Goal: Transaction & Acquisition: Book appointment/travel/reservation

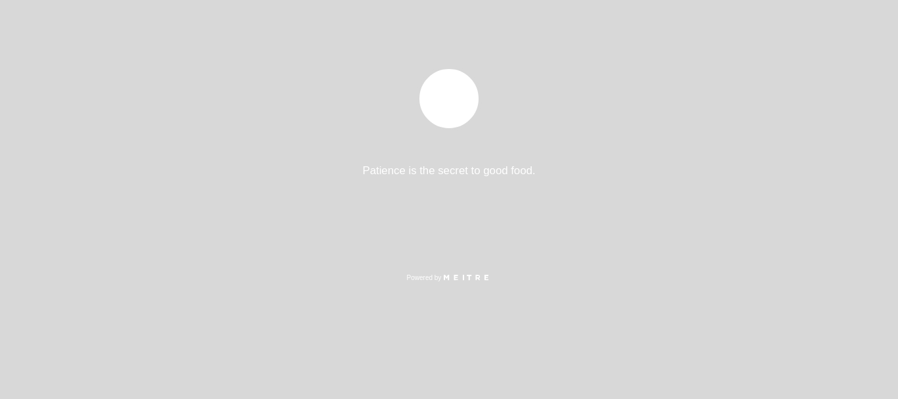
select select "es"
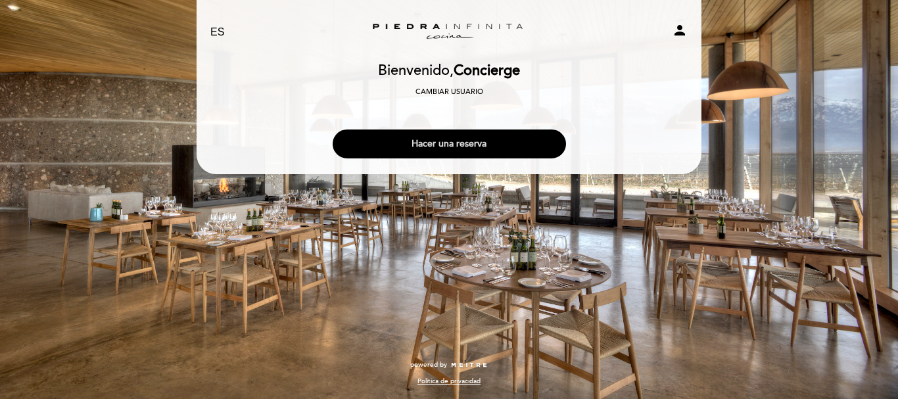
click at [511, 147] on button "Hacer una reserva" at bounding box center [449, 143] width 233 height 29
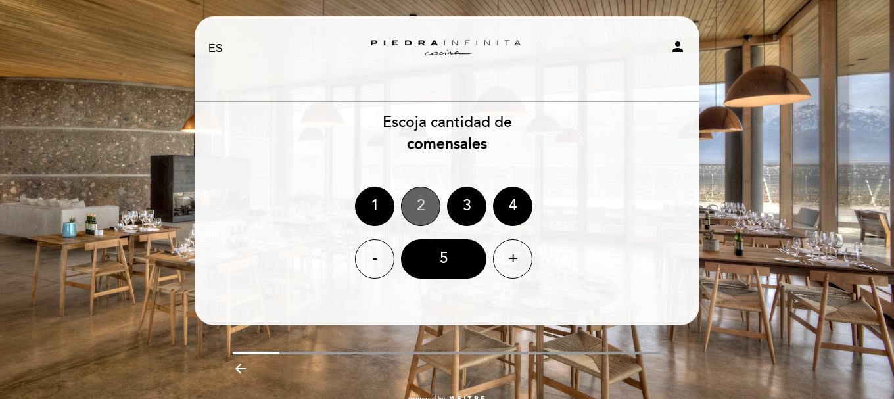
click at [420, 215] on div "2" at bounding box center [420, 206] width 39 height 39
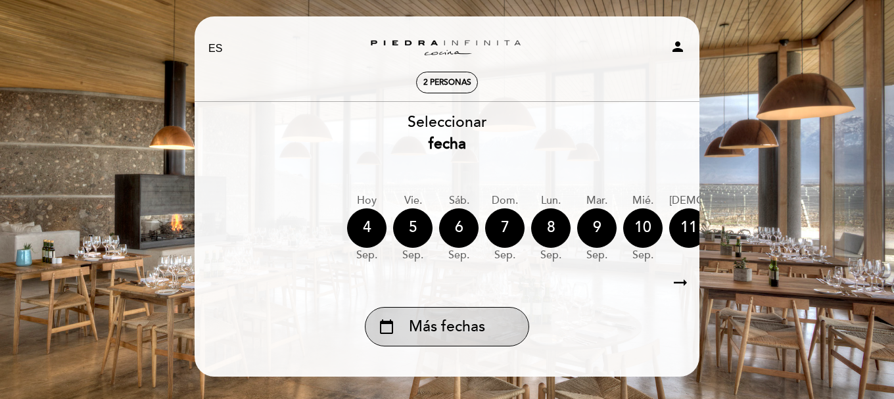
click at [442, 338] on span "Más fechas" at bounding box center [447, 327] width 76 height 22
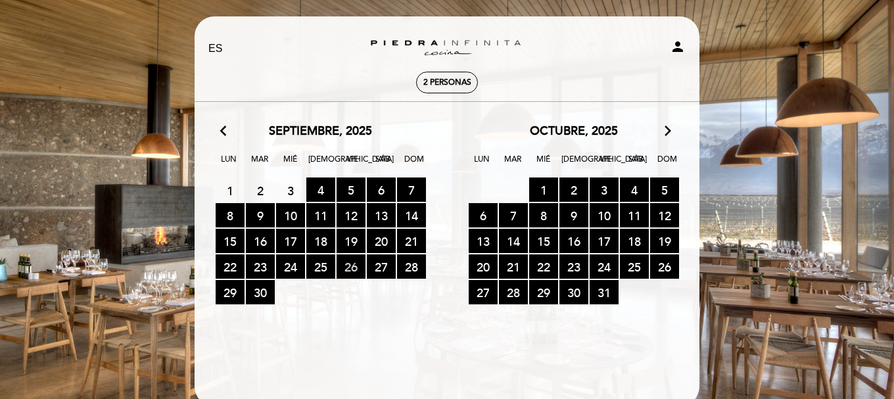
click at [346, 273] on span "26 RESERVAS DISPONIBLES" at bounding box center [350, 266] width 29 height 24
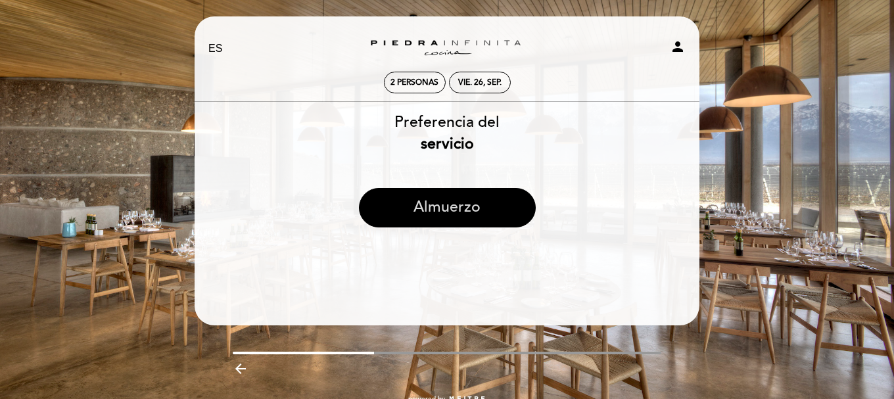
click at [428, 197] on button "Almuerzo" at bounding box center [447, 207] width 177 height 39
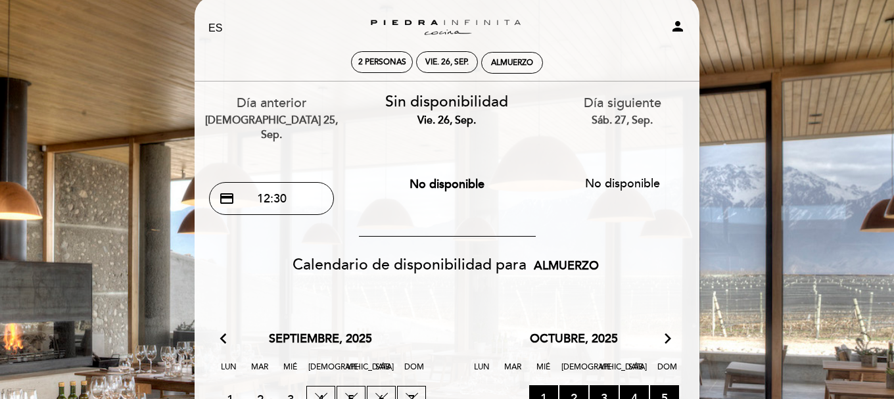
scroll to position [20, 0]
click at [499, 62] on div "Almuerzo" at bounding box center [512, 63] width 42 height 10
select select "? undefined:undefined ?"
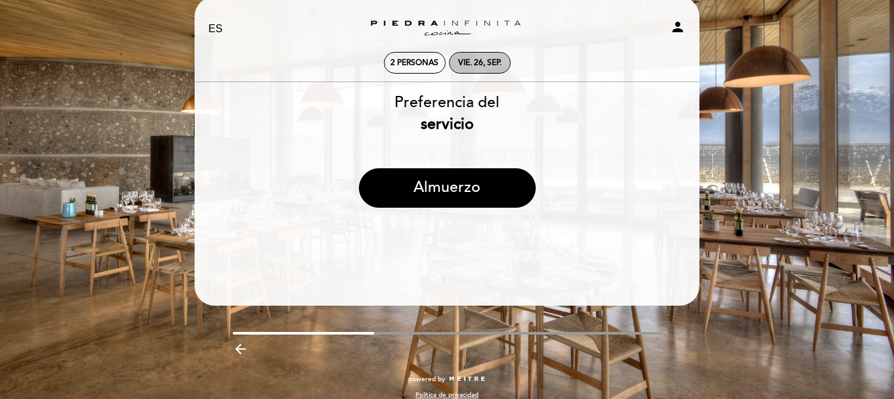
click at [499, 62] on div "vie. 26, sep." at bounding box center [479, 63] width 43 height 10
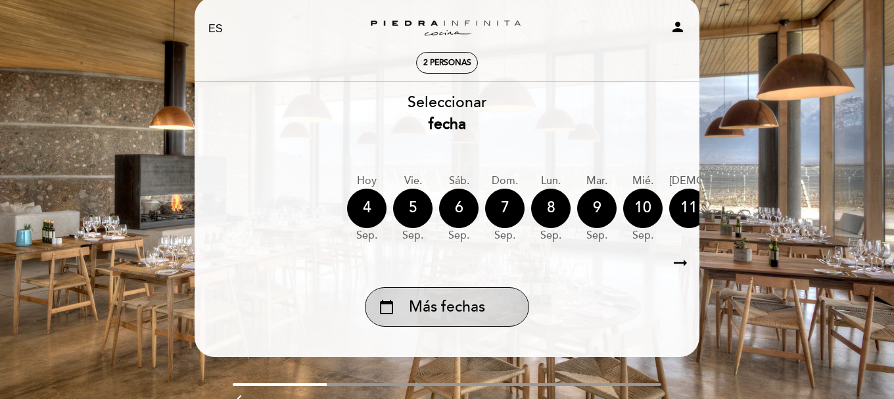
click at [484, 305] on span "Más fechas" at bounding box center [447, 307] width 76 height 22
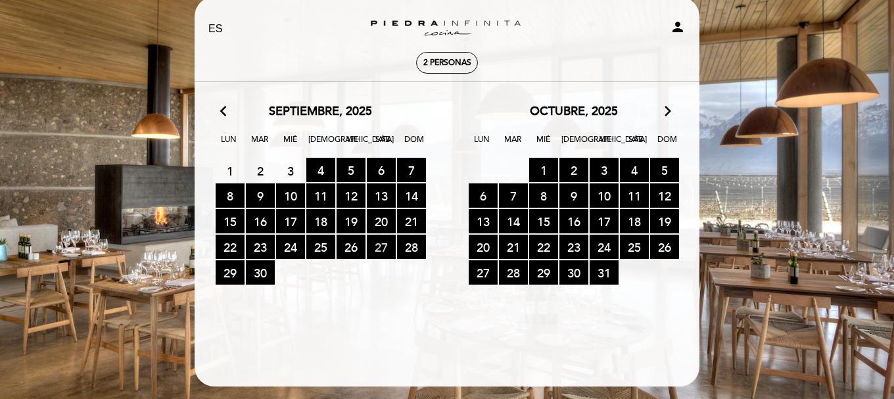
click at [381, 256] on span "27 RESERVAS DISPONIBLES" at bounding box center [381, 247] width 29 height 24
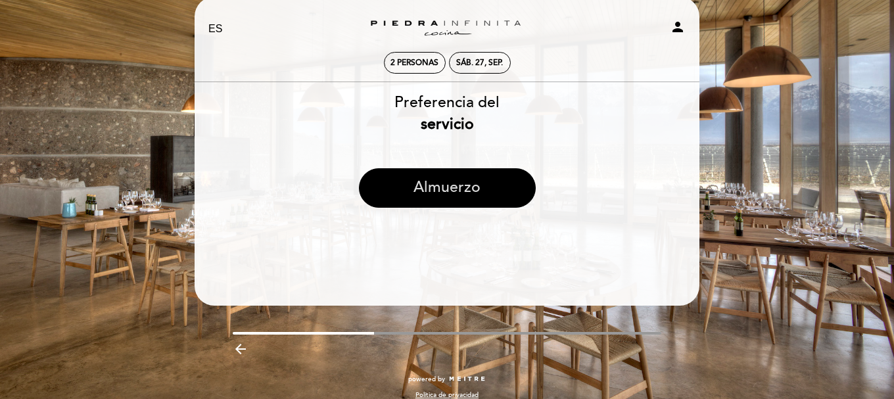
click at [448, 177] on button "Almuerzo" at bounding box center [447, 187] width 177 height 39
